Goal: Use online tool/utility: Utilize a website feature to perform a specific function

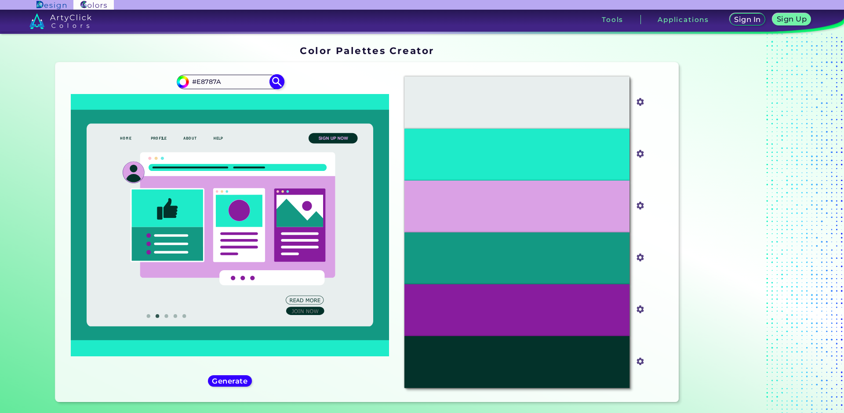
type input "#E8787A"
click at [280, 82] on img at bounding box center [276, 81] width 15 height 15
type input "#e8787a"
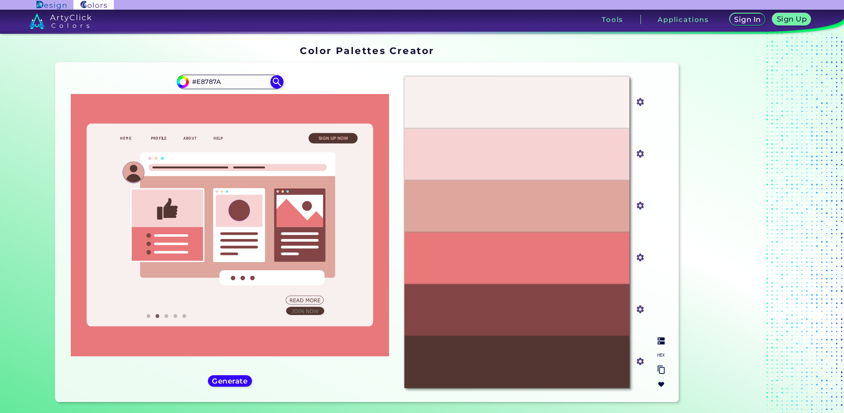
click at [658, 371] on img at bounding box center [661, 370] width 7 height 8
click at [660, 371] on img at bounding box center [661, 370] width 7 height 8
click at [641, 364] on input "#533631" at bounding box center [638, 360] width 11 height 11
click at [232, 380] on h5 "Generate" at bounding box center [230, 381] width 32 height 7
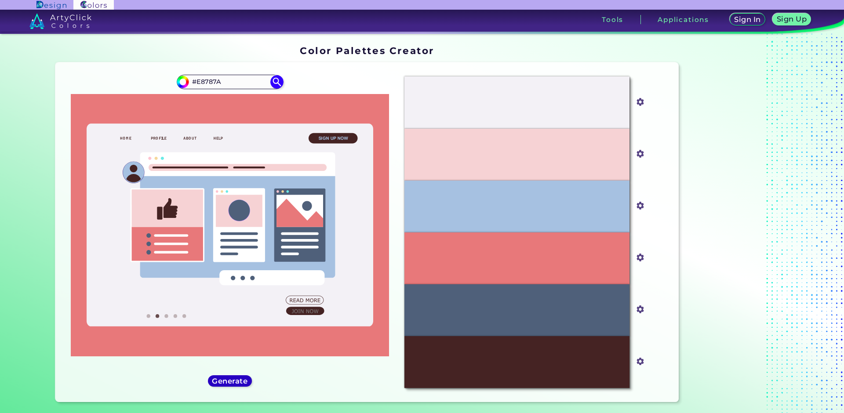
click at [232, 380] on h5 "Generate" at bounding box center [230, 381] width 32 height 7
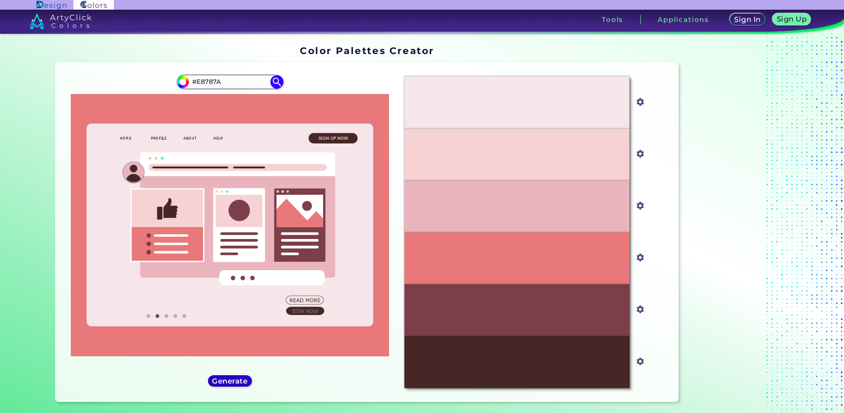
click at [232, 380] on h5 "Generate" at bounding box center [230, 381] width 32 height 7
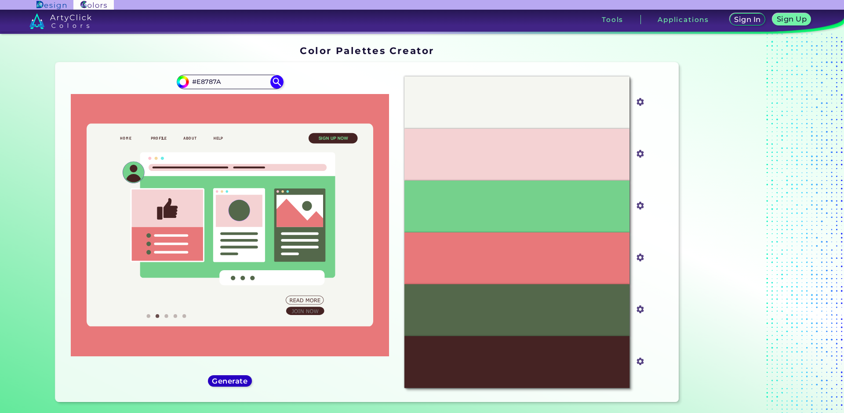
click at [232, 380] on h5 "Generate" at bounding box center [230, 381] width 32 height 7
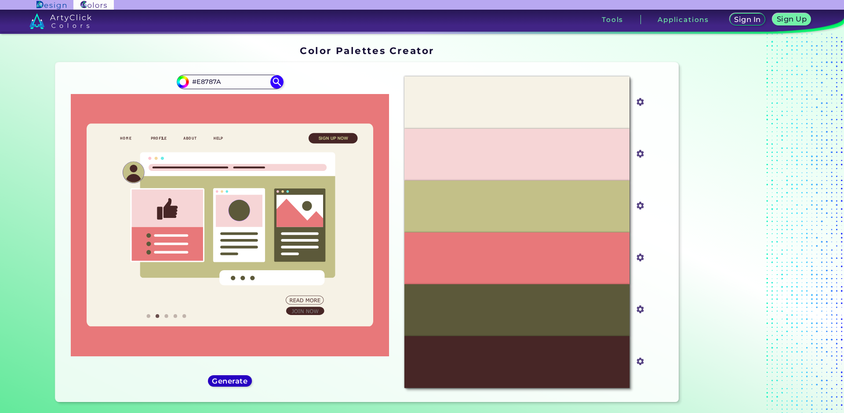
click at [232, 380] on h5 "Generate" at bounding box center [230, 381] width 32 height 7
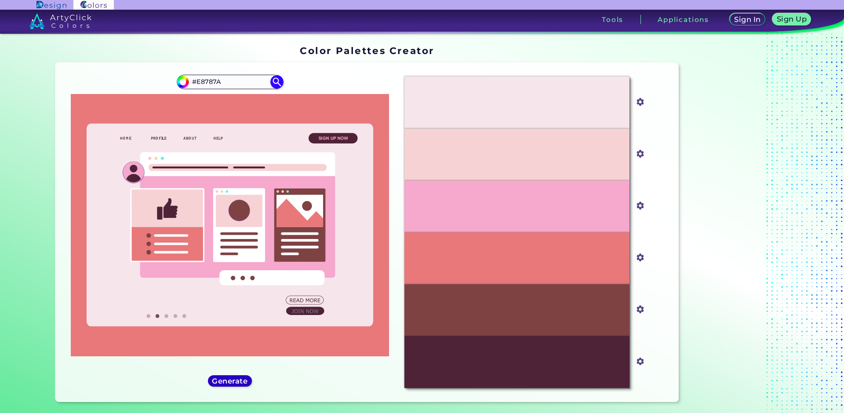
click at [232, 380] on h5 "Generate" at bounding box center [230, 381] width 32 height 7
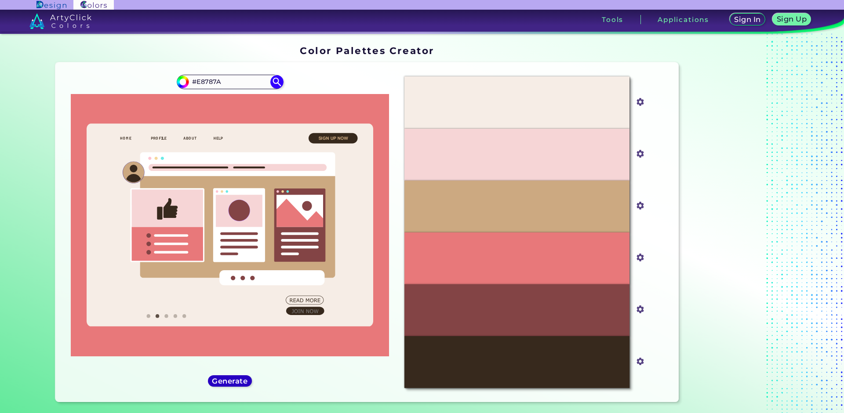
click at [232, 380] on h5 "Generate" at bounding box center [230, 381] width 32 height 7
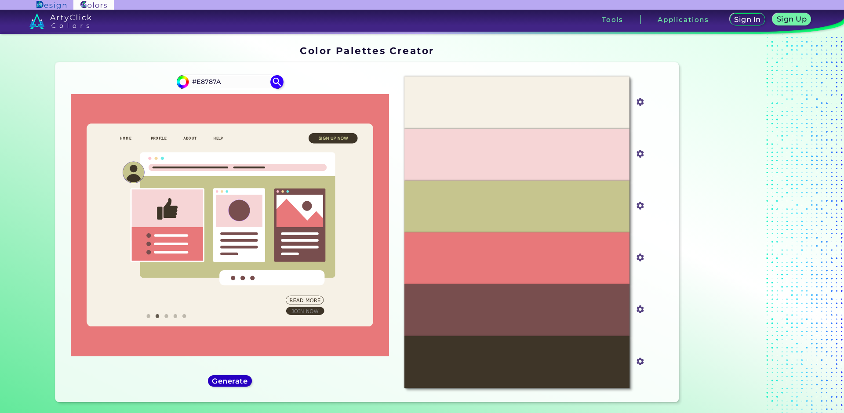
click at [232, 380] on h5 "Generate" at bounding box center [230, 381] width 32 height 7
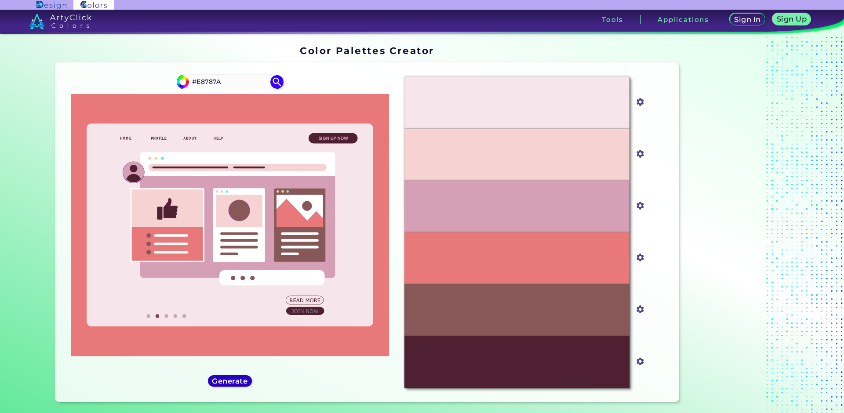
click at [232, 380] on h5 "Generate" at bounding box center [230, 381] width 32 height 7
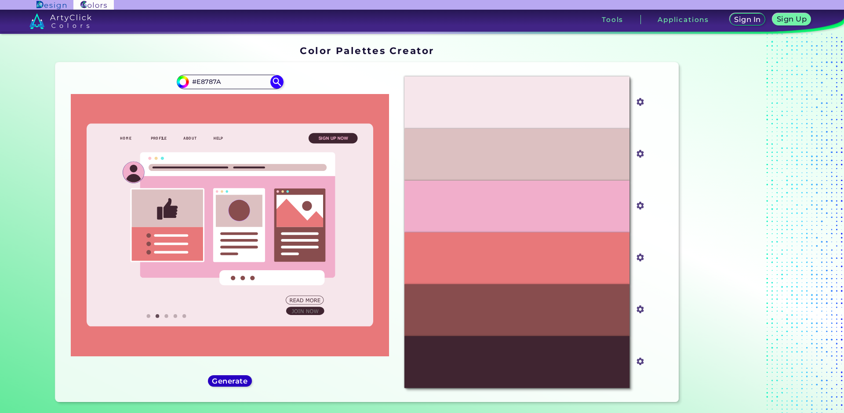
click at [232, 380] on h5 "Generate" at bounding box center [230, 381] width 32 height 7
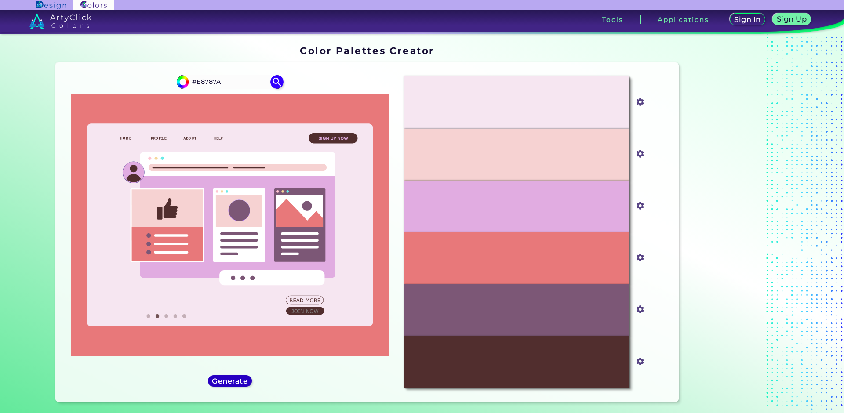
click at [232, 380] on h5 "Generate" at bounding box center [230, 381] width 32 height 7
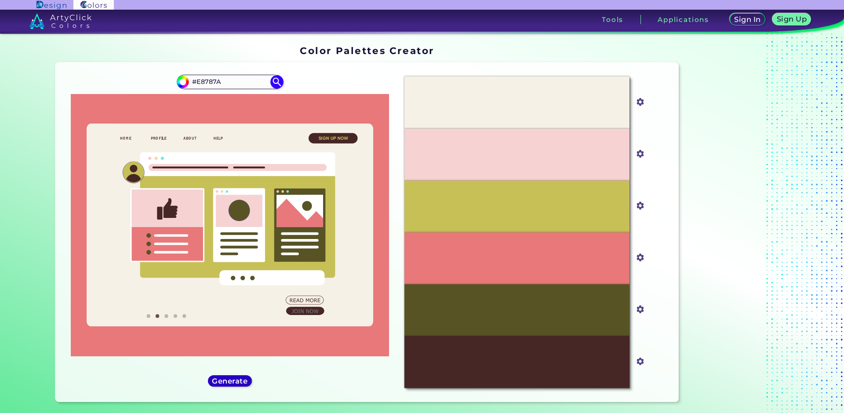
click at [232, 380] on h5 "Generate" at bounding box center [230, 381] width 32 height 7
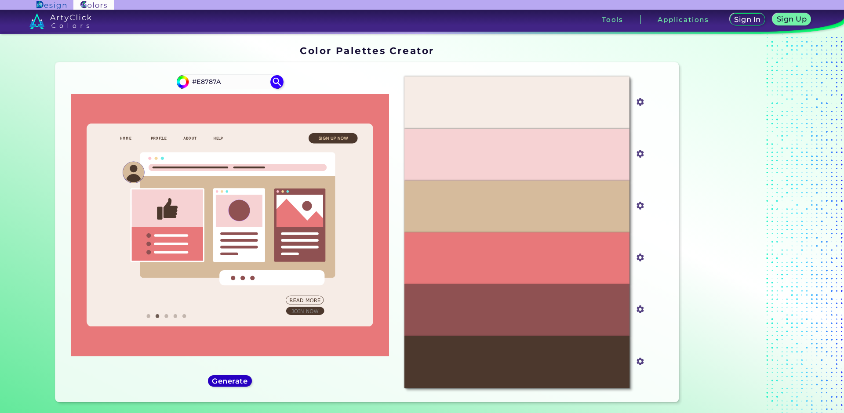
click at [232, 380] on h5 "Generate" at bounding box center [230, 381] width 32 height 7
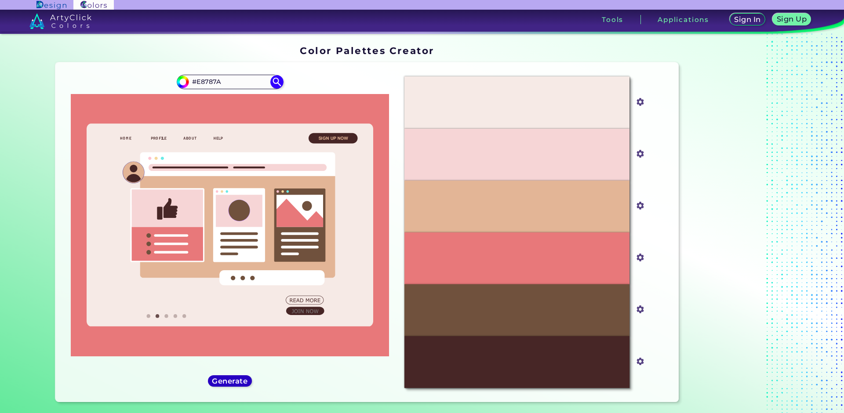
click at [232, 380] on h5 "Generate" at bounding box center [230, 381] width 32 height 7
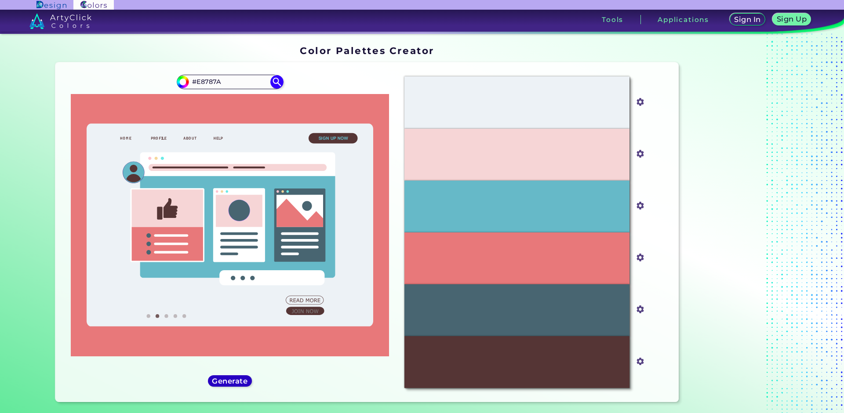
click at [232, 380] on h5 "Generate" at bounding box center [230, 381] width 32 height 7
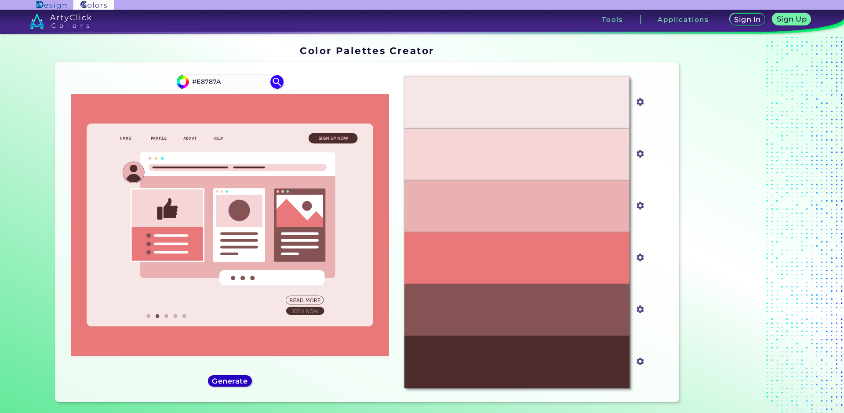
click at [232, 380] on h5 "Generate" at bounding box center [230, 381] width 32 height 7
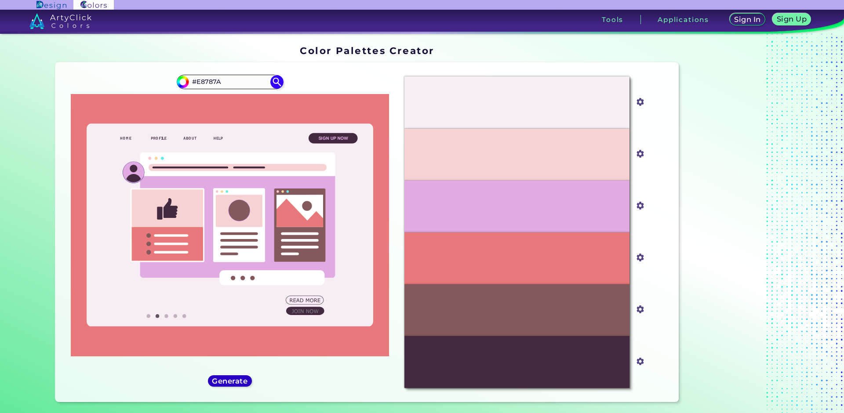
click at [232, 380] on h5 "Generate" at bounding box center [230, 381] width 32 height 7
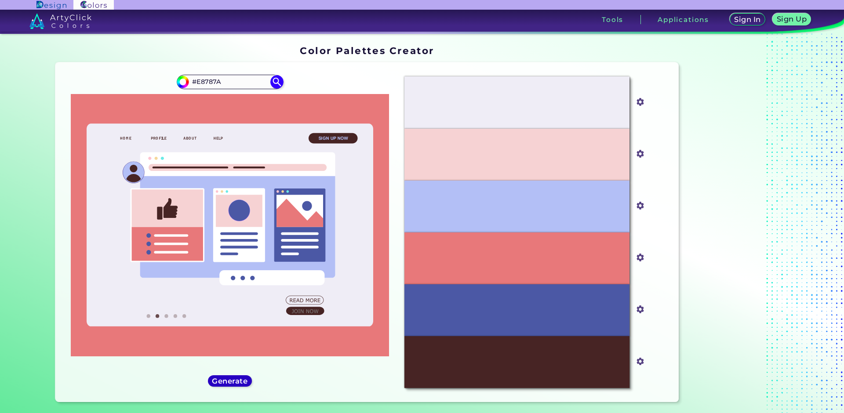
click at [232, 380] on h5 "Generate" at bounding box center [230, 381] width 32 height 7
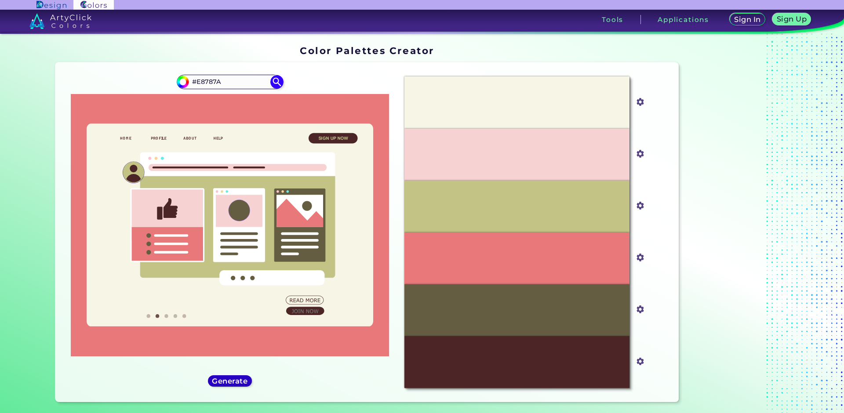
click at [232, 380] on h5 "Generate" at bounding box center [230, 381] width 32 height 7
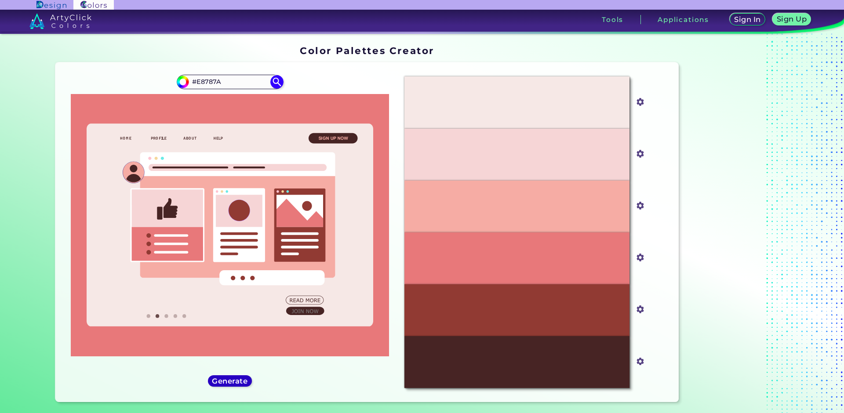
click at [232, 380] on h5 "Generate" at bounding box center [230, 381] width 32 height 7
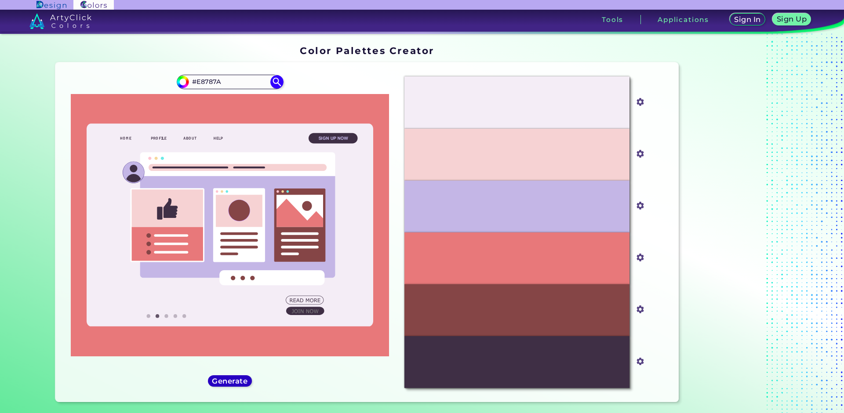
click at [232, 380] on h5 "Generate" at bounding box center [230, 381] width 32 height 7
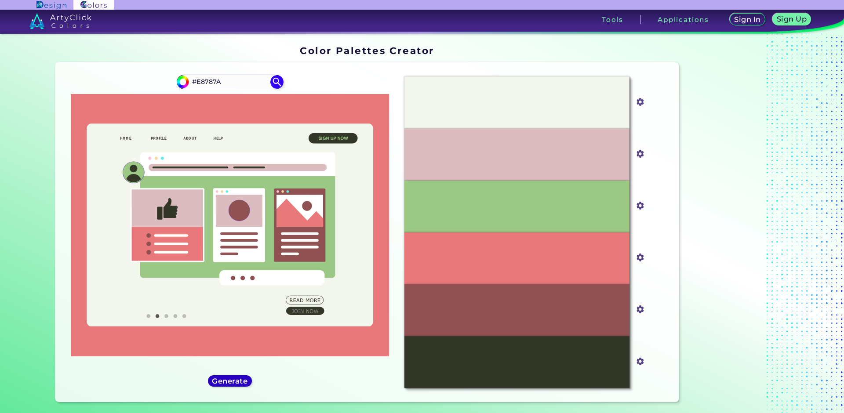
click at [232, 380] on h5 "Generate" at bounding box center [230, 381] width 32 height 7
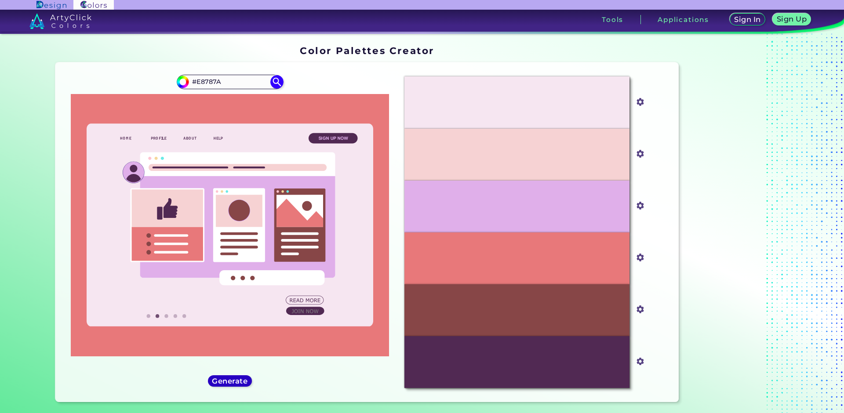
click at [232, 380] on h5 "Generate" at bounding box center [230, 381] width 32 height 7
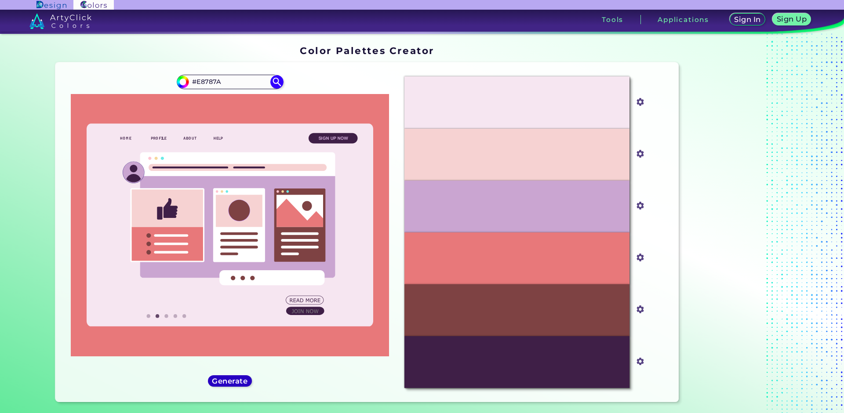
click at [232, 380] on h5 "Generate" at bounding box center [230, 381] width 32 height 7
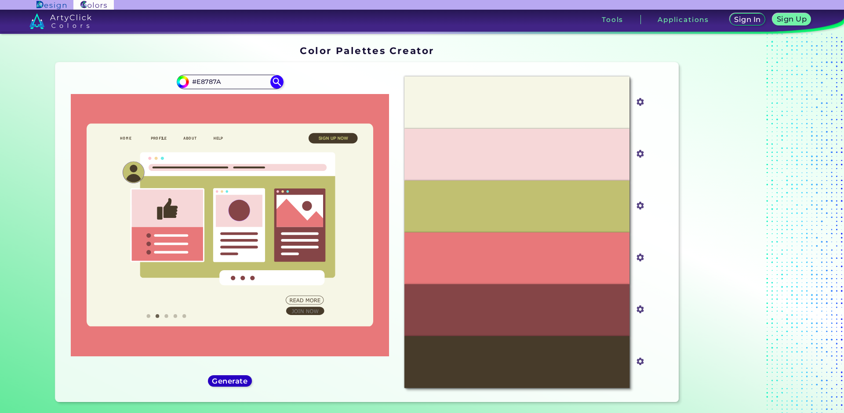
click at [232, 380] on h5 "Generate" at bounding box center [230, 381] width 32 height 7
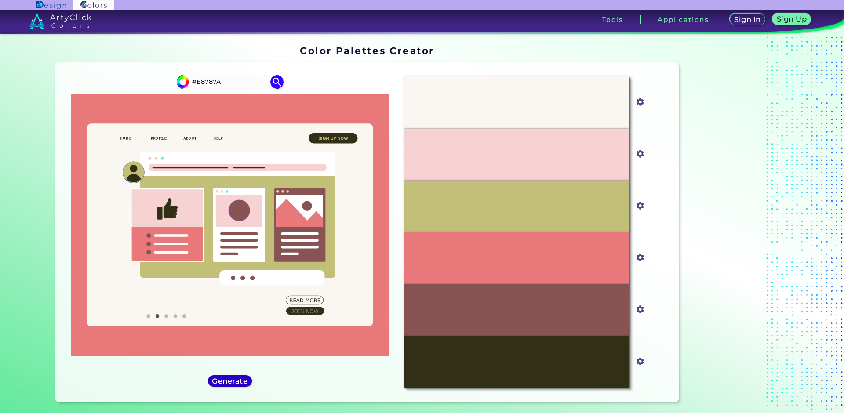
click at [232, 380] on h5 "Generate" at bounding box center [230, 381] width 32 height 7
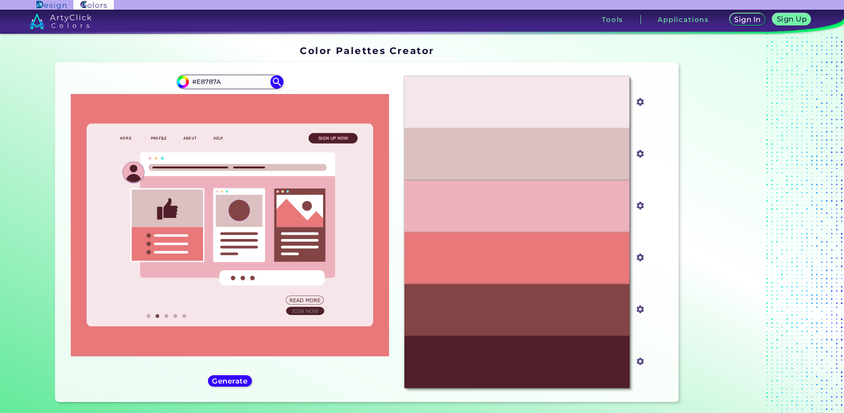
click at [65, 11] on link at bounding box center [169, 21] width 338 height 22
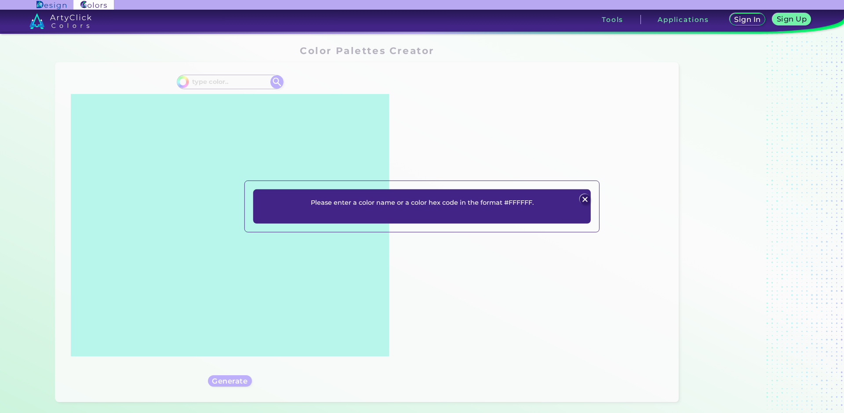
click at [201, 81] on div "Please enter a color name or a color hex code in the format #FFFFFF. Plans Sign…" at bounding box center [422, 206] width 844 height 413
click at [584, 198] on img at bounding box center [584, 199] width 11 height 11
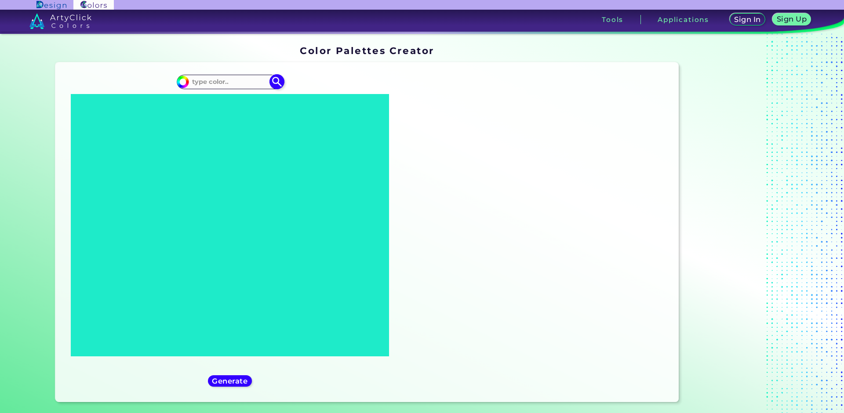
click at [230, 83] on input at bounding box center [230, 82] width 82 height 12
click at [257, 87] on input at bounding box center [230, 82] width 82 height 12
paste input "E26E7E"
type input "E26E7E"
click at [272, 79] on img at bounding box center [276, 81] width 15 height 15
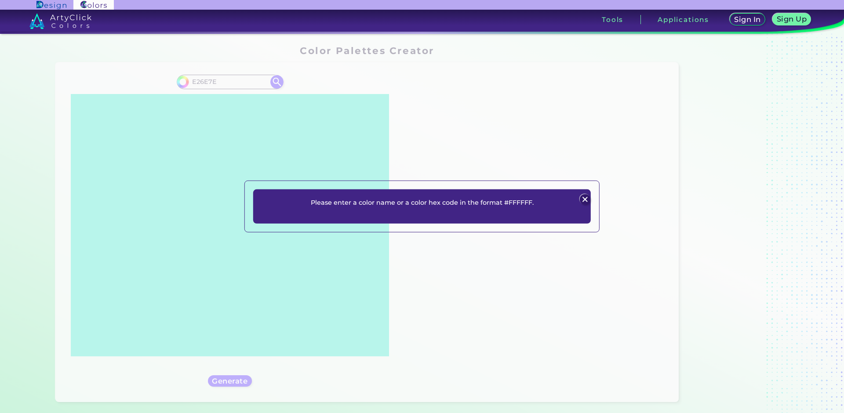
click at [585, 197] on img at bounding box center [584, 199] width 11 height 11
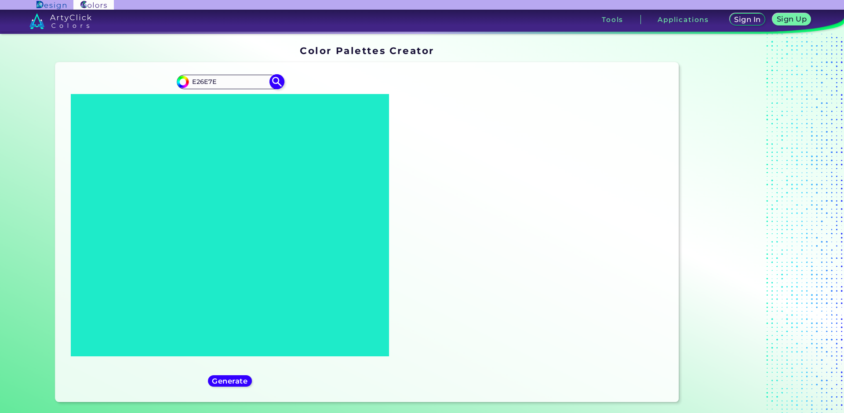
click at [224, 83] on input "E26E7E" at bounding box center [230, 82] width 82 height 12
click at [271, 77] on img at bounding box center [276, 81] width 15 height 15
type input "#000000"
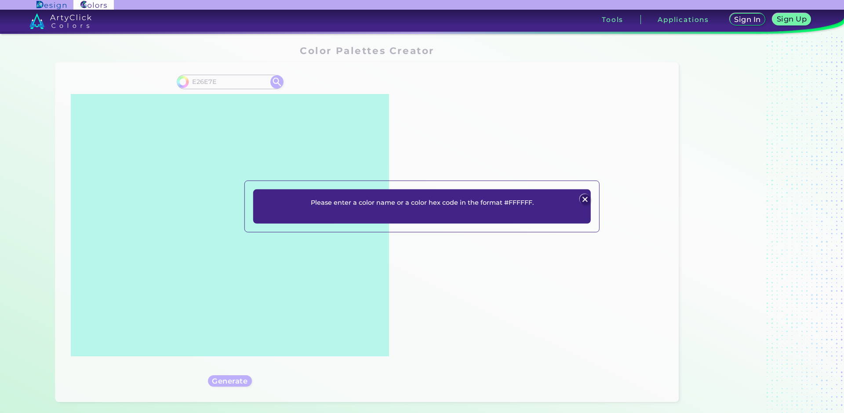
click at [427, 180] on div "Please enter a color name or a color hex code in the format #FFFFFF. Plans Sign…" at bounding box center [422, 206] width 844 height 413
click at [584, 195] on img at bounding box center [584, 199] width 11 height 11
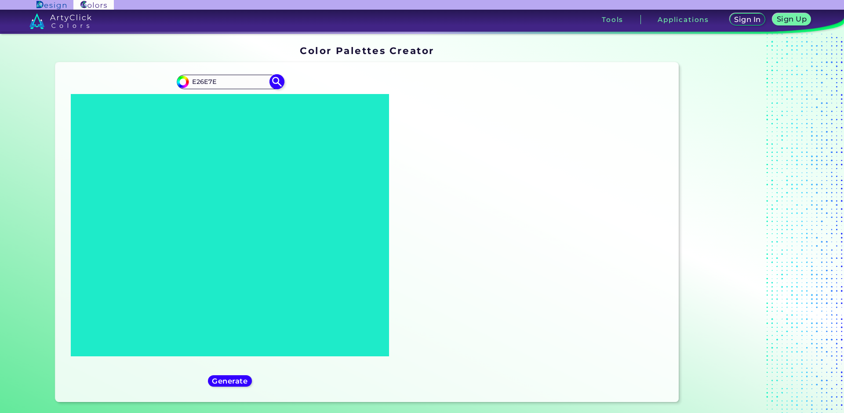
click at [226, 77] on input "E26E7E" at bounding box center [230, 82] width 82 height 12
drag, startPoint x: 225, startPoint y: 78, endPoint x: 151, endPoint y: 76, distance: 73.9
click at [151, 76] on div "#000000 E26E7E" at bounding box center [229, 232] width 335 height 326
paste input "#"
click at [265, 79] on input "#E26E7E" at bounding box center [230, 82] width 82 height 12
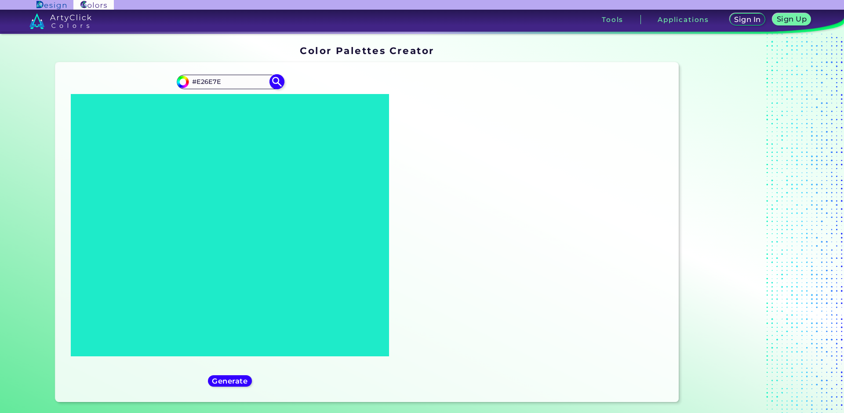
type input "#E26E7E"
click at [270, 82] on img at bounding box center [276, 81] width 15 height 15
type input "#e26e7e"
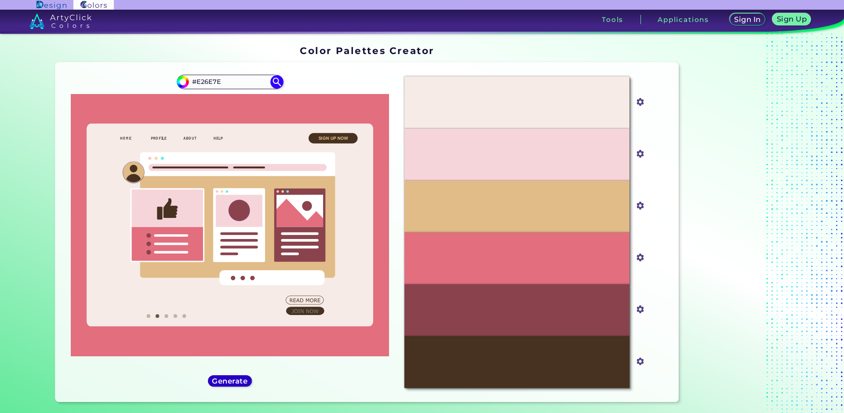
click at [226, 384] on h5 "Generate" at bounding box center [230, 381] width 36 height 7
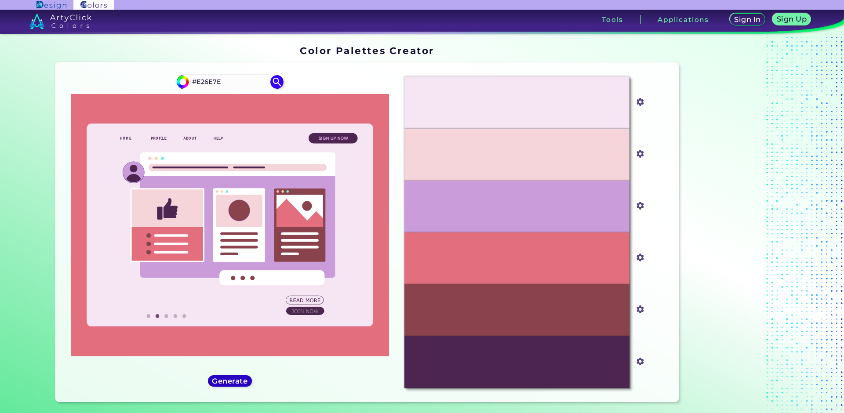
click at [226, 384] on h5 "Generate" at bounding box center [230, 381] width 36 height 7
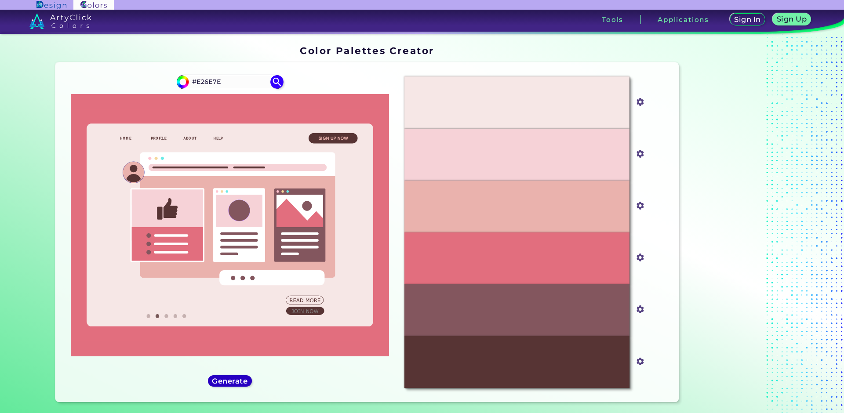
click at [226, 384] on h5 "Generate" at bounding box center [230, 381] width 36 height 7
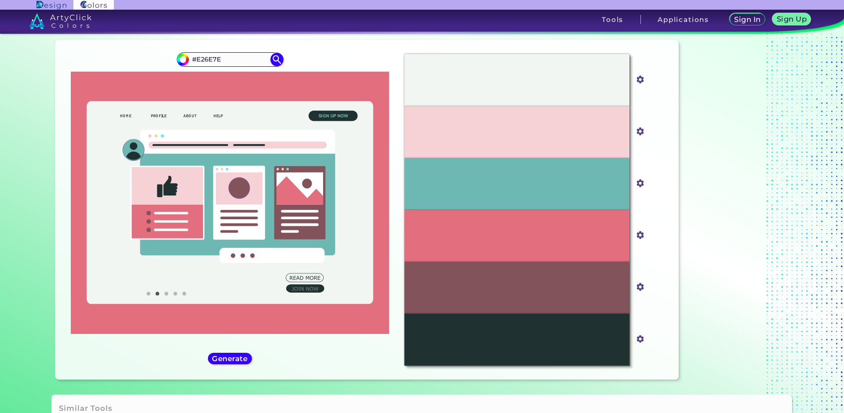
scroll to position [44, 0]
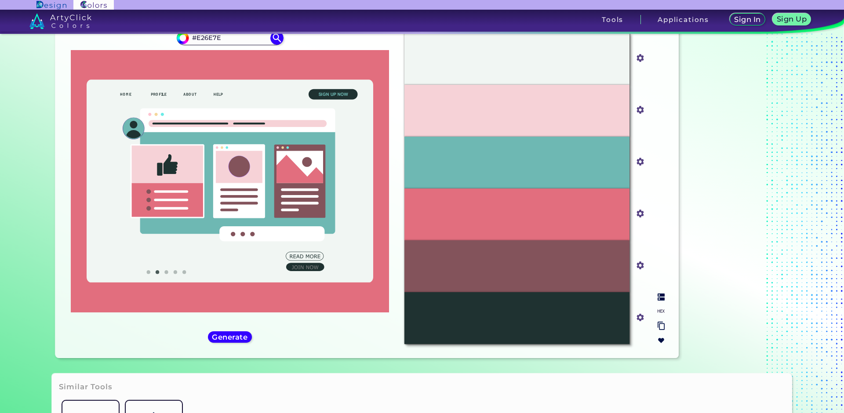
click at [434, 331] on div "#1F3231" at bounding box center [516, 318] width 225 height 52
click at [590, 321] on div "#1F3231" at bounding box center [516, 318] width 225 height 52
click at [609, 317] on div "#1F3231" at bounding box center [516, 318] width 225 height 52
click at [640, 315] on input "#1f3231" at bounding box center [638, 316] width 11 height 11
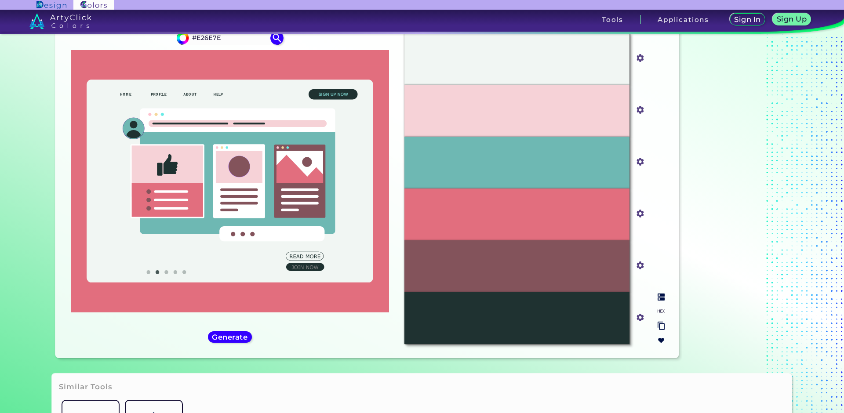
type input "#302c2d"
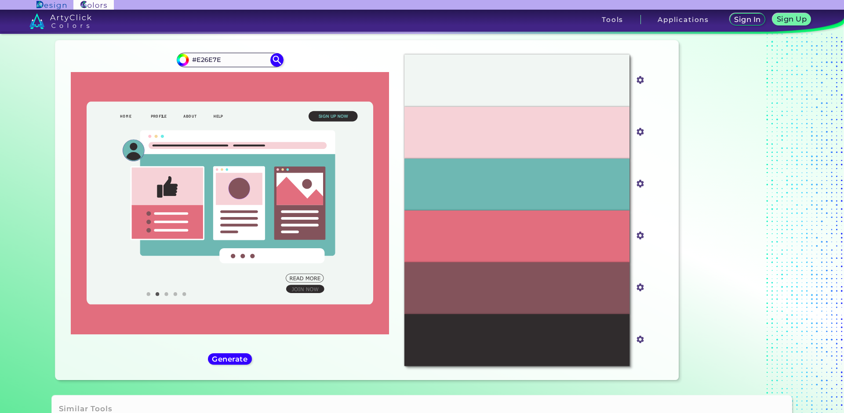
scroll to position [13, 0]
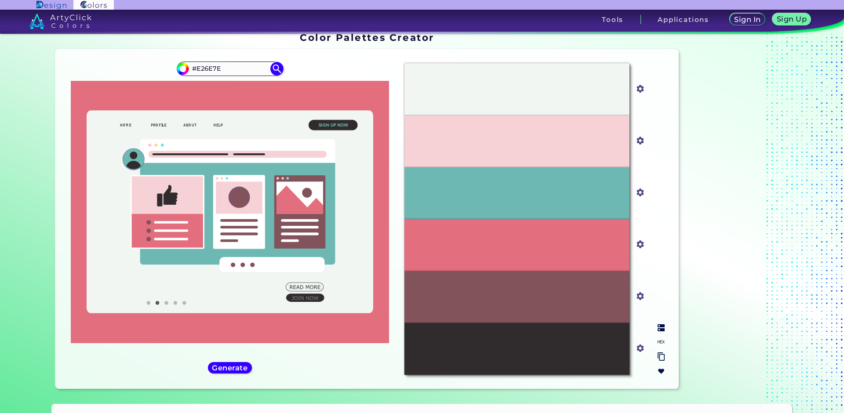
click at [570, 352] on div "#302C2D" at bounding box center [516, 349] width 225 height 52
click at [638, 346] on input "#302c2d" at bounding box center [638, 347] width 11 height 11
drag, startPoint x: 330, startPoint y: 378, endPoint x: 346, endPoint y: 376, distance: 15.9
click at [330, 378] on div "#e26e7e #E26E7E" at bounding box center [229, 219] width 335 height 326
click at [621, 306] on div "#83535B" at bounding box center [516, 297] width 225 height 52
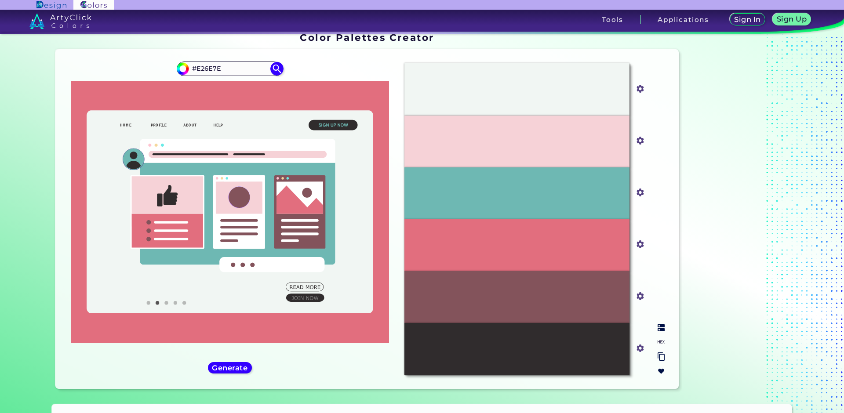
click at [640, 293] on input "#83535b" at bounding box center [638, 295] width 11 height 11
type input "#674248"
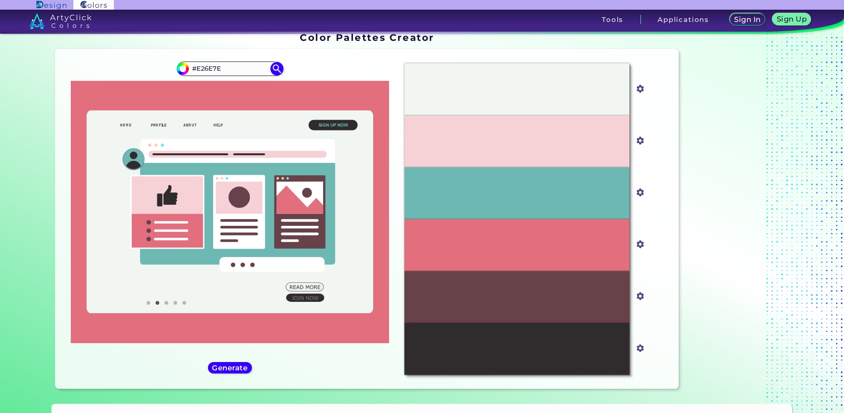
click at [676, 280] on div "Oops - something went wrong. Please try again. #F1F6F3 #f1f6f3 #F6D2D7 #f6d2d7 …" at bounding box center [367, 219] width 624 height 340
click at [592, 303] on div "#674248" at bounding box center [516, 297] width 225 height 52
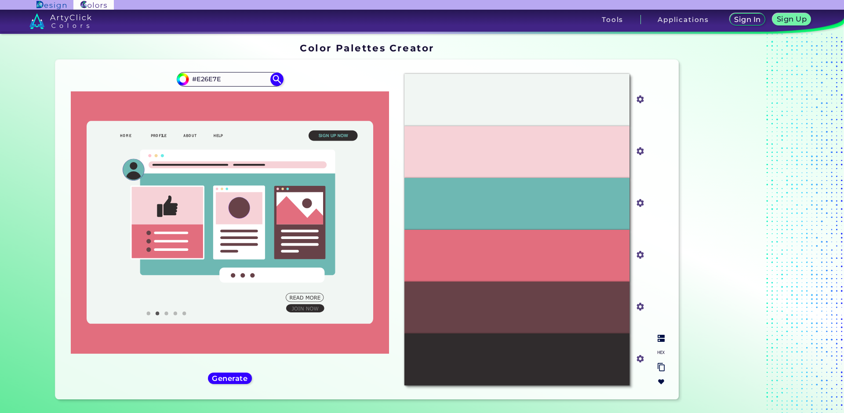
scroll to position [0, 0]
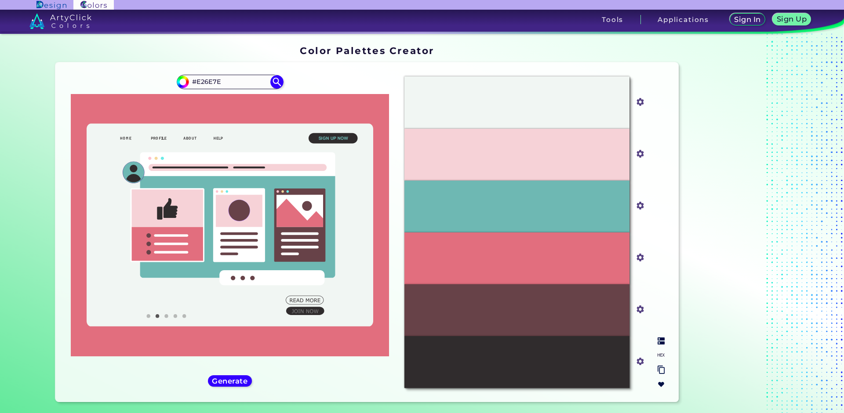
click at [657, 350] on div at bounding box center [661, 363] width 14 height 58
click at [658, 340] on img at bounding box center [661, 341] width 7 height 7
click at [238, 382] on h5 "Generate" at bounding box center [230, 381] width 36 height 7
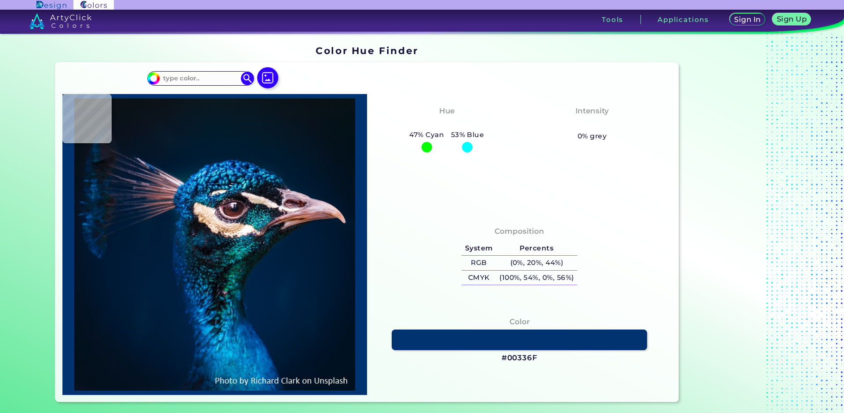
type input "#00152a"
type input "#00152A"
type input "#00162d"
type input "#00162D"
type input "#00162e"
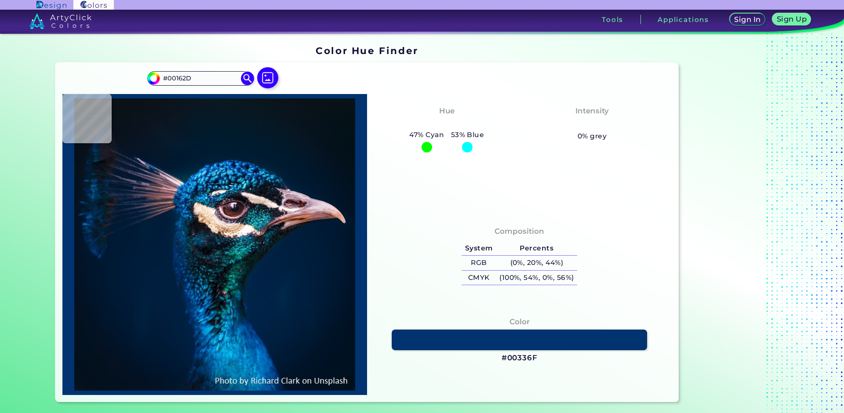
type input "#00162E"
type input "#01172f"
type input "#01172F"
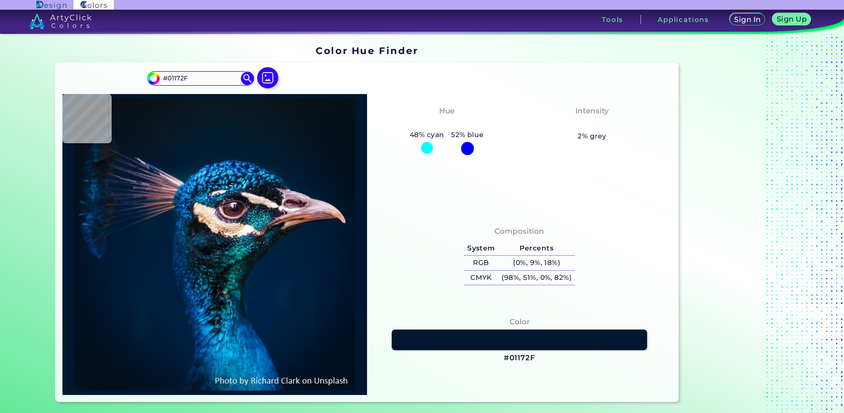
type input "#00162e"
type input "#00162E"
type input "#00142a"
type input "#00142A"
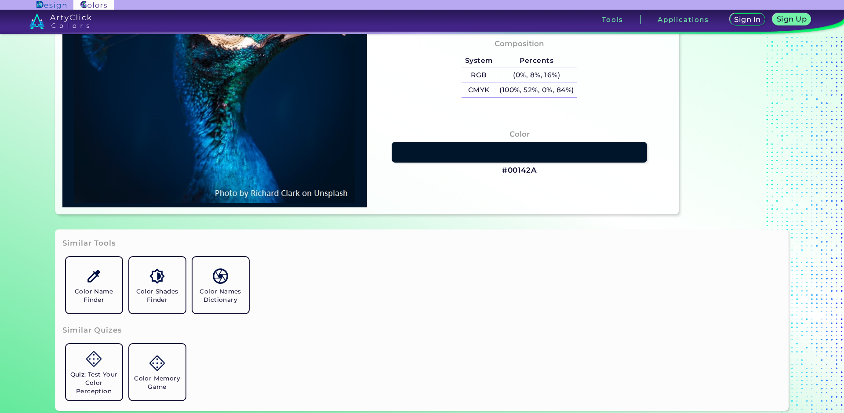
scroll to position [220, 0]
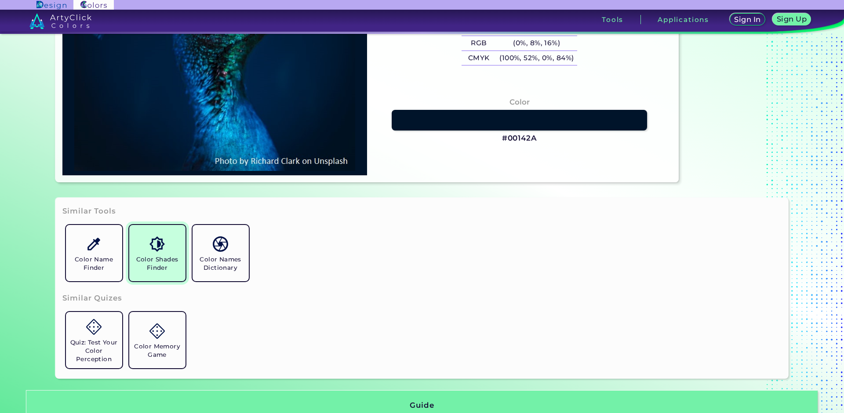
click at [160, 250] on img at bounding box center [156, 244] width 15 height 15
